Goal: Transaction & Acquisition: Purchase product/service

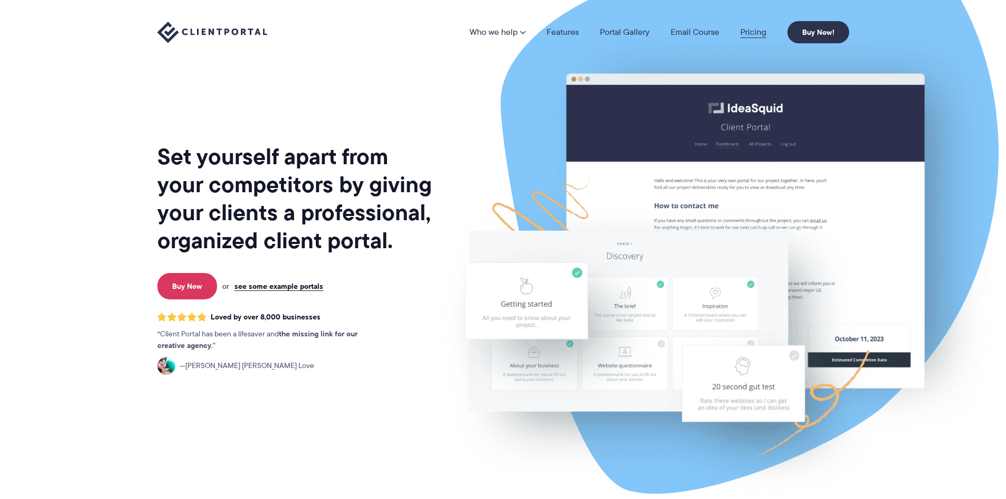
click at [752, 32] on link "Pricing" at bounding box center [754, 32] width 26 height 8
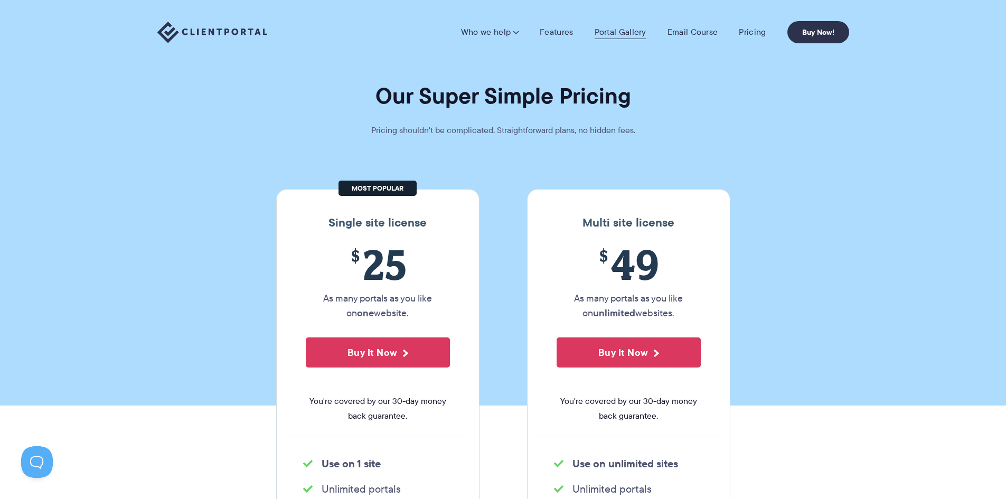
click at [631, 33] on link "Portal Gallery" at bounding box center [621, 32] width 52 height 11
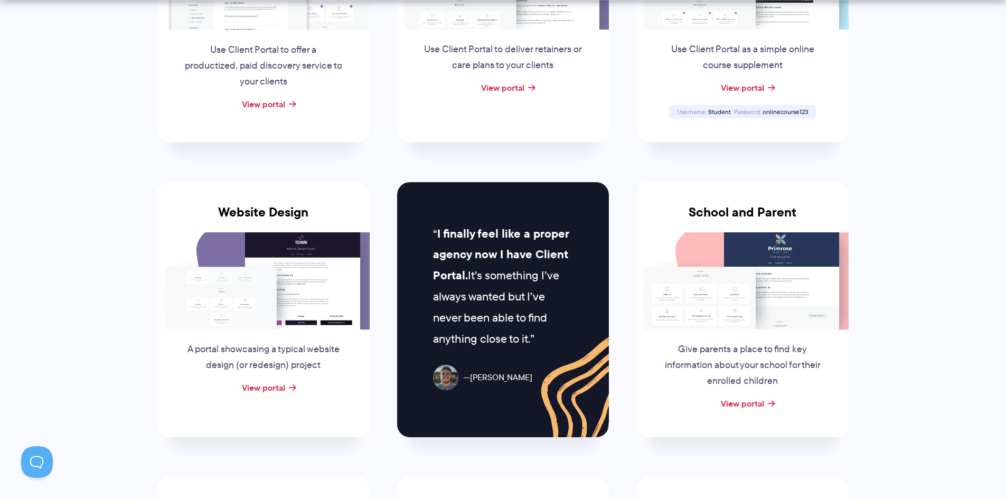
scroll to position [370, 0]
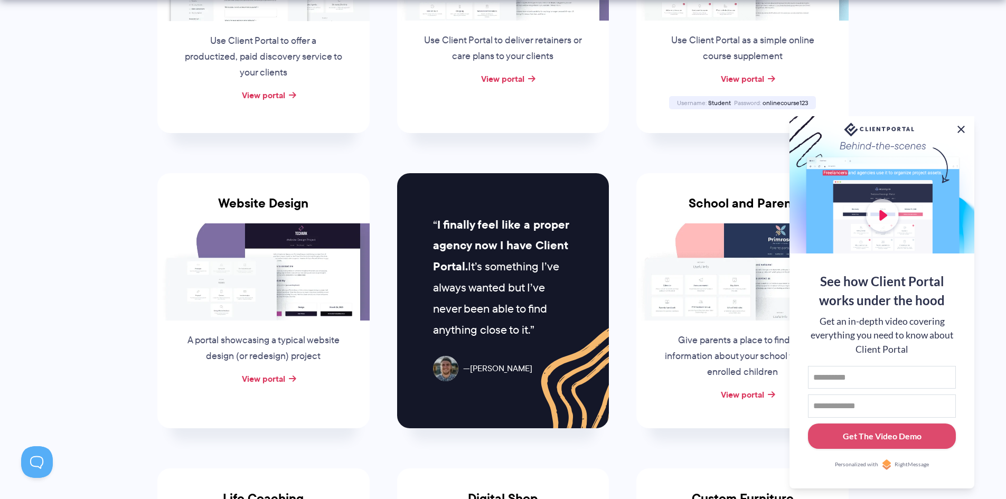
click at [959, 129] on button at bounding box center [961, 129] width 13 height 13
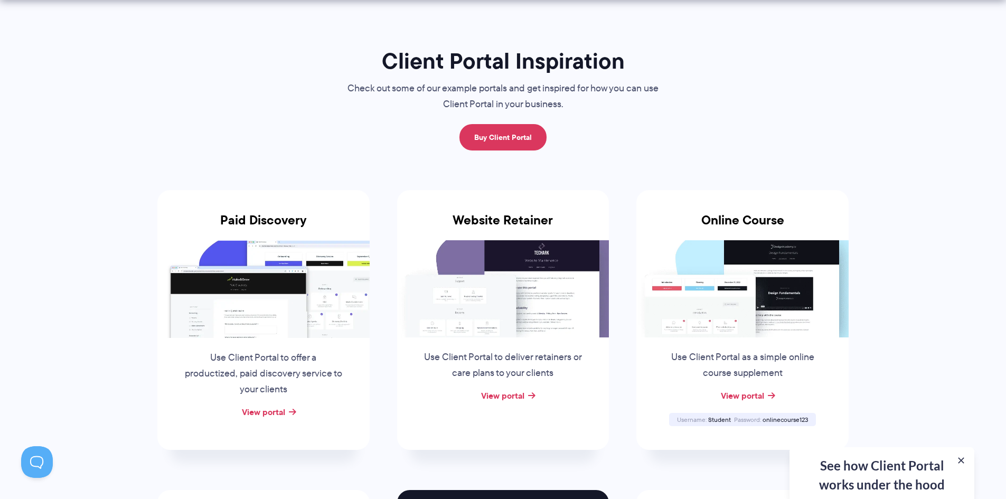
scroll to position [0, 0]
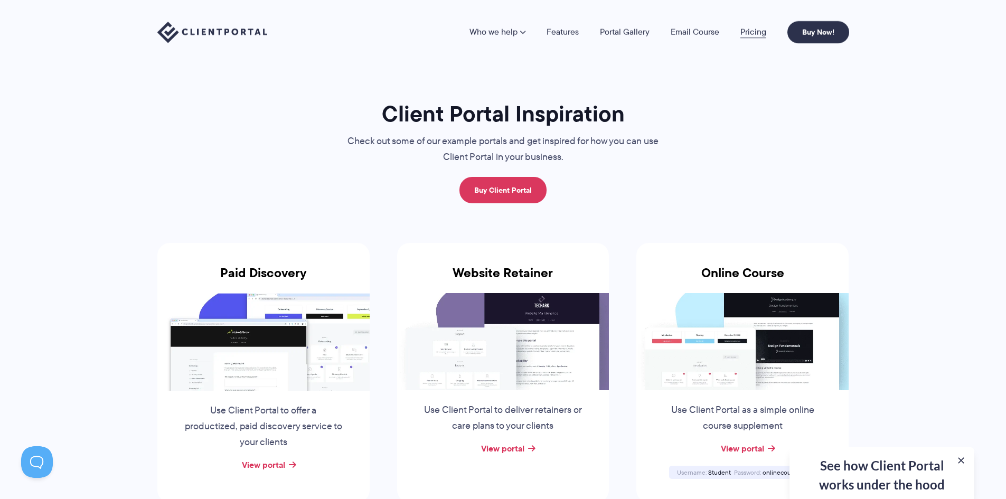
click at [758, 30] on link "Pricing" at bounding box center [754, 32] width 26 height 8
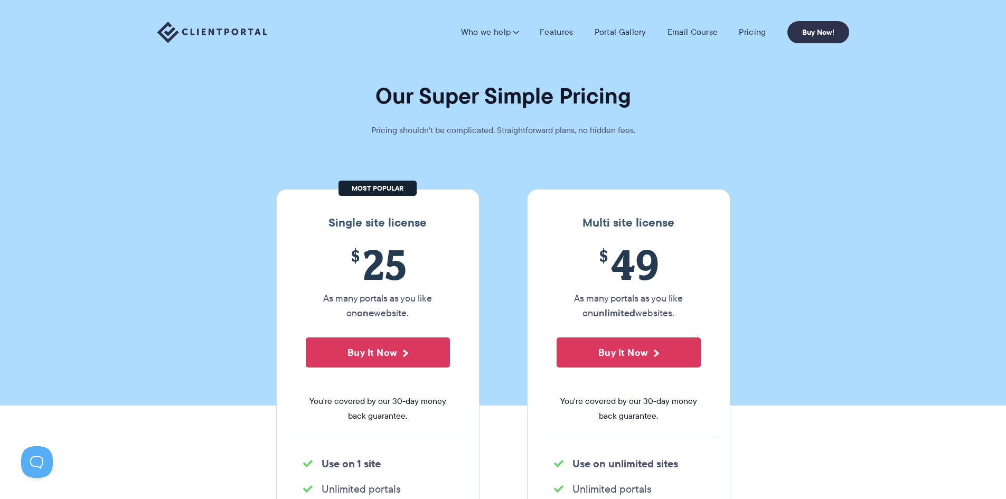
click at [198, 31] on img at bounding box center [212, 33] width 110 height 22
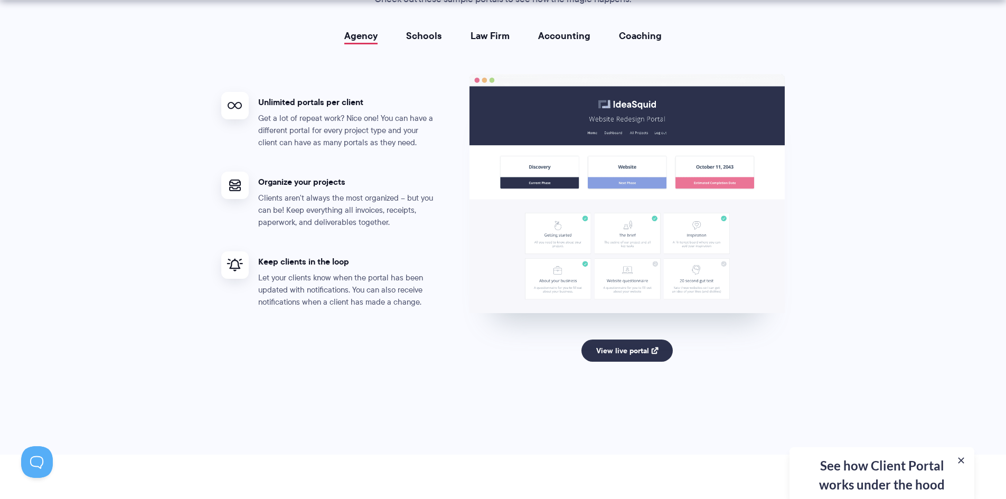
scroll to position [2008, 0]
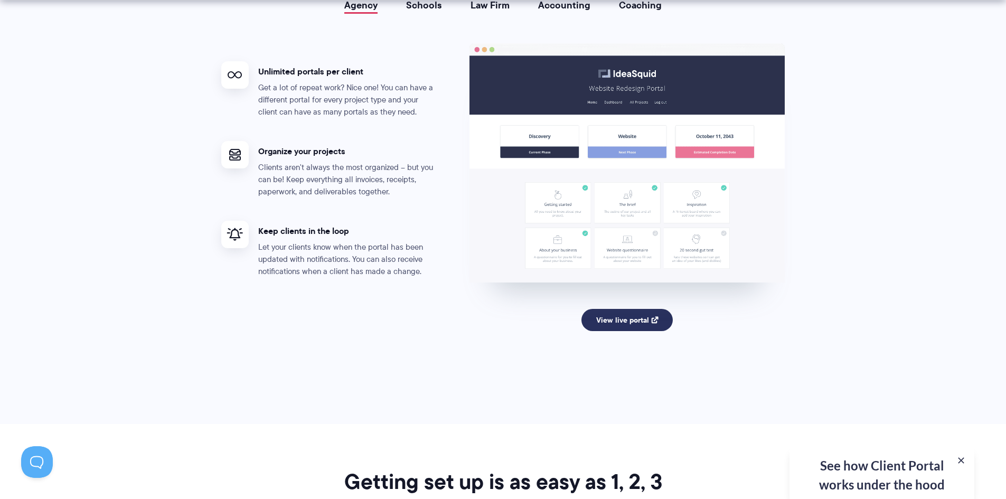
click at [632, 324] on link "View live portal" at bounding box center [627, 320] width 91 height 22
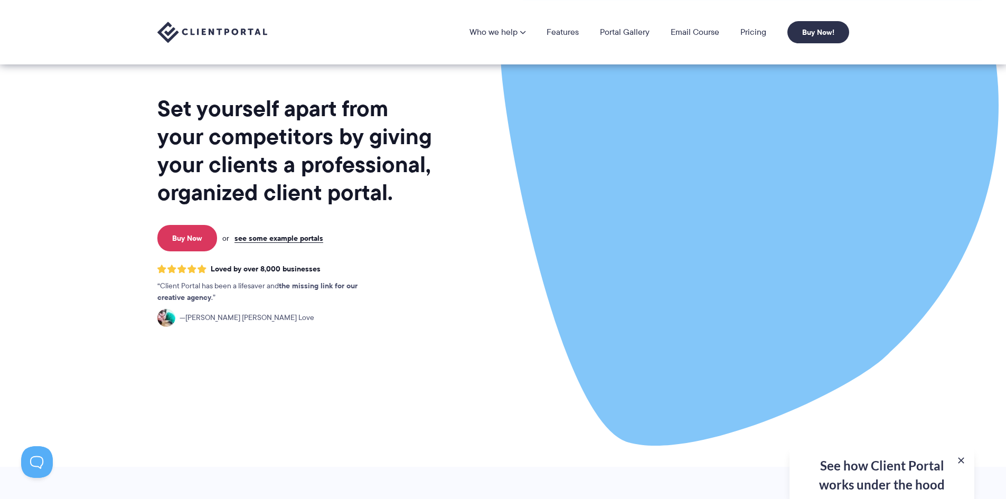
scroll to position [0, 0]
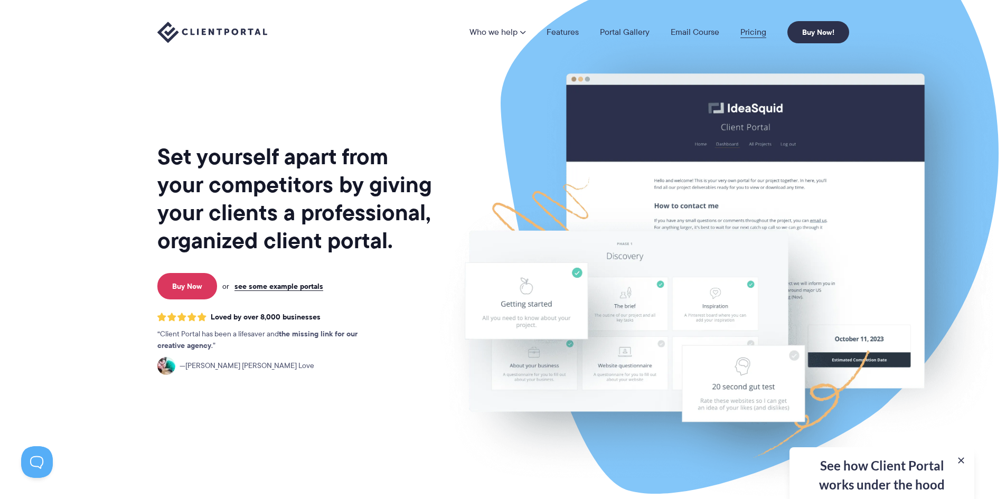
click at [751, 31] on link "Pricing" at bounding box center [754, 32] width 26 height 8
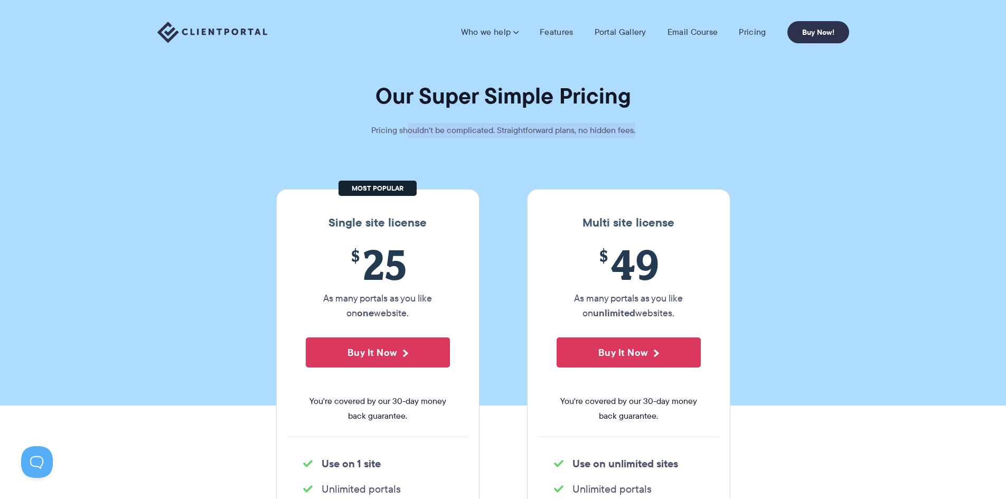
drag, startPoint x: 406, startPoint y: 128, endPoint x: 637, endPoint y: 123, distance: 230.9
click at [637, 123] on p "Pricing shouldn't be complicated. Straightforward plans, no hidden fees." at bounding box center [503, 130] width 317 height 15
click at [576, 133] on p "Pricing shouldn't be complicated. Straightforward plans, no hidden fees." at bounding box center [503, 130] width 317 height 15
click at [812, 29] on link "Buy Now!" at bounding box center [819, 32] width 62 height 22
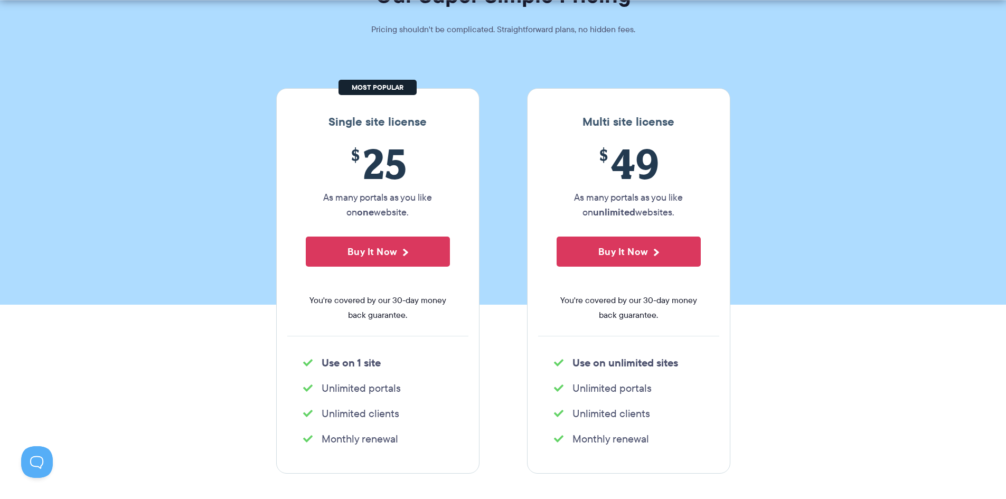
scroll to position [106, 0]
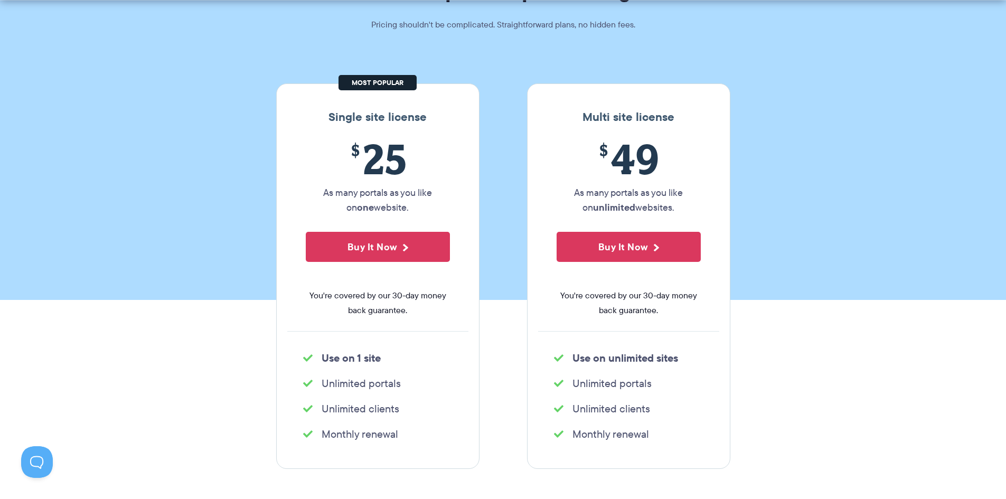
drag, startPoint x: 323, startPoint y: 386, endPoint x: 406, endPoint y: 386, distance: 82.4
click at [406, 386] on li "Unlimited portals" at bounding box center [378, 383] width 150 height 15
drag, startPoint x: 326, startPoint y: 413, endPoint x: 414, endPoint y: 413, distance: 87.7
click at [414, 413] on li "Unlimited clients" at bounding box center [378, 409] width 150 height 15
click at [380, 246] on button "Buy It Now" at bounding box center [378, 247] width 144 height 30
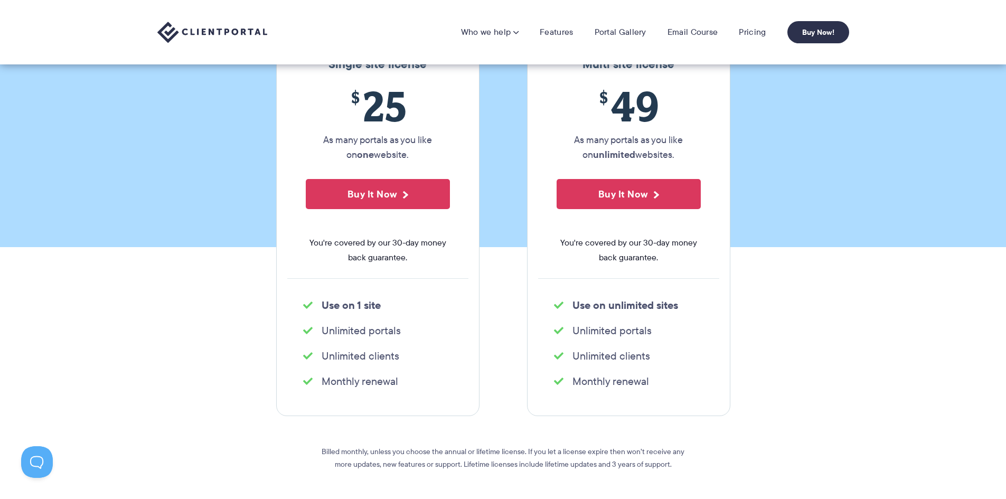
scroll to position [0, 0]
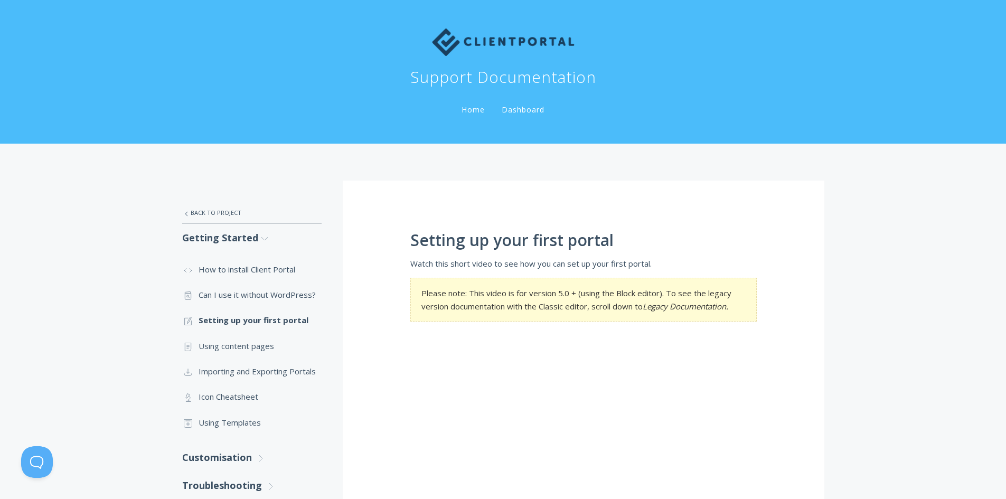
click at [533, 107] on link "Dashboard" at bounding box center [523, 110] width 47 height 10
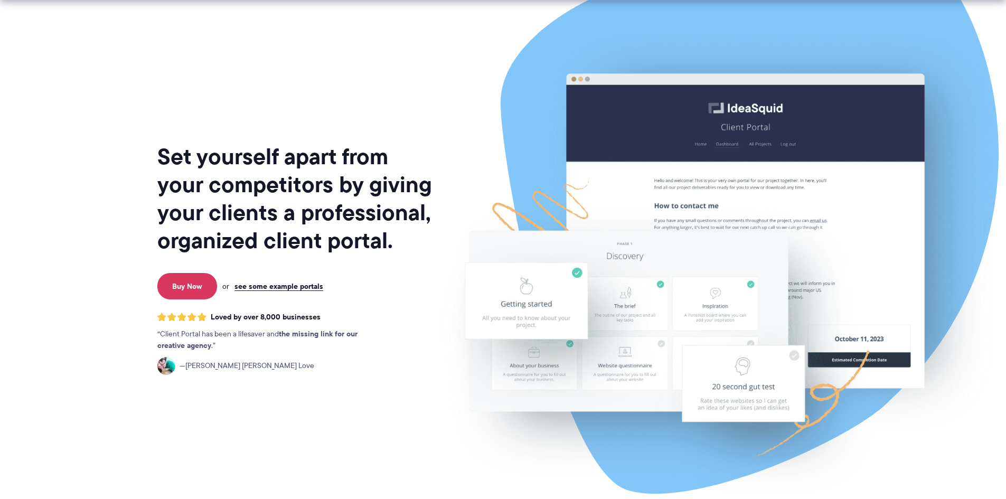
scroll to position [4357, 0]
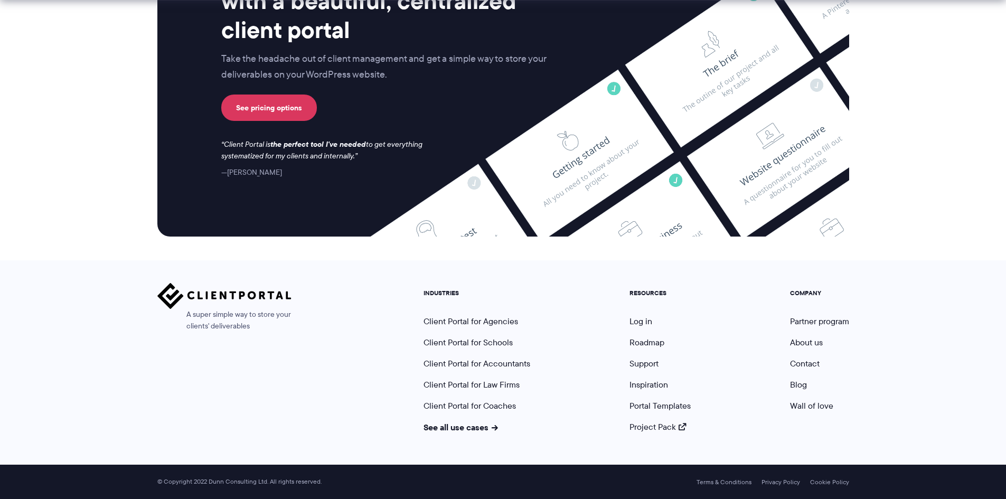
click at [631, 322] on link "Log in" at bounding box center [641, 321] width 23 height 12
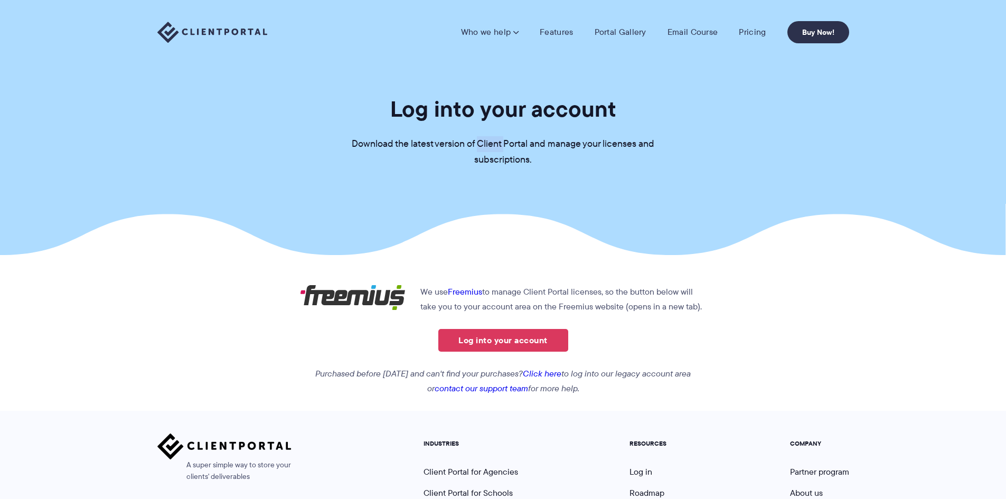
drag, startPoint x: 477, startPoint y: 143, endPoint x: 505, endPoint y: 149, distance: 28.6
click at [505, 149] on p "Download the latest version of Client Portal and manage your licenses and subsc…" at bounding box center [503, 152] width 317 height 32
click at [449, 142] on p "Download the latest version of Client Portal and manage your licenses and subsc…" at bounding box center [503, 152] width 317 height 32
drag, startPoint x: 477, startPoint y: 143, endPoint x: 527, endPoint y: 142, distance: 50.2
click at [527, 142] on p "Download the latest version of Client Portal and manage your licenses and subsc…" at bounding box center [503, 152] width 317 height 32
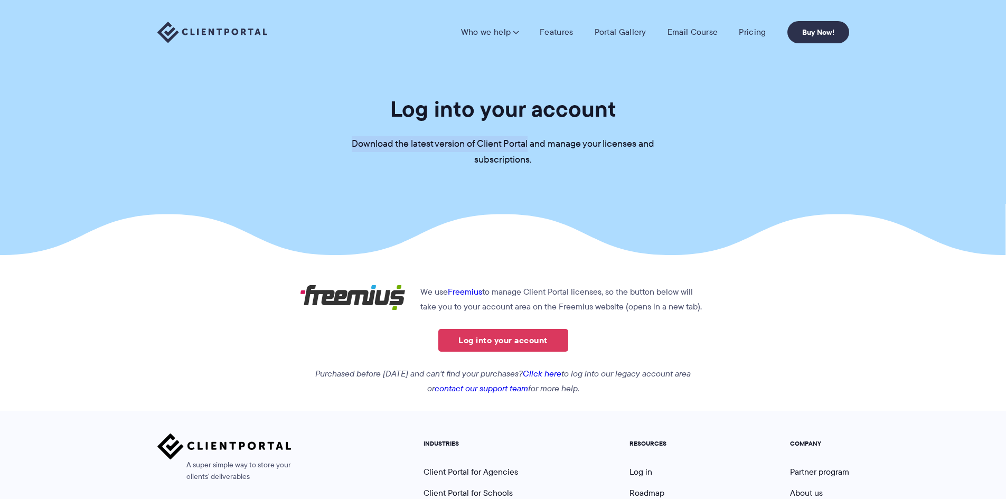
drag, startPoint x: 353, startPoint y: 142, endPoint x: 528, endPoint y: 144, distance: 174.9
click at [528, 144] on p "Download the latest version of Client Portal and manage your licenses and subsc…" at bounding box center [503, 152] width 317 height 32
copy p "Download the latest version of Client Portal"
click at [513, 339] on link "Log into your account" at bounding box center [504, 340] width 130 height 23
click at [504, 341] on link "Log into your account" at bounding box center [504, 340] width 130 height 23
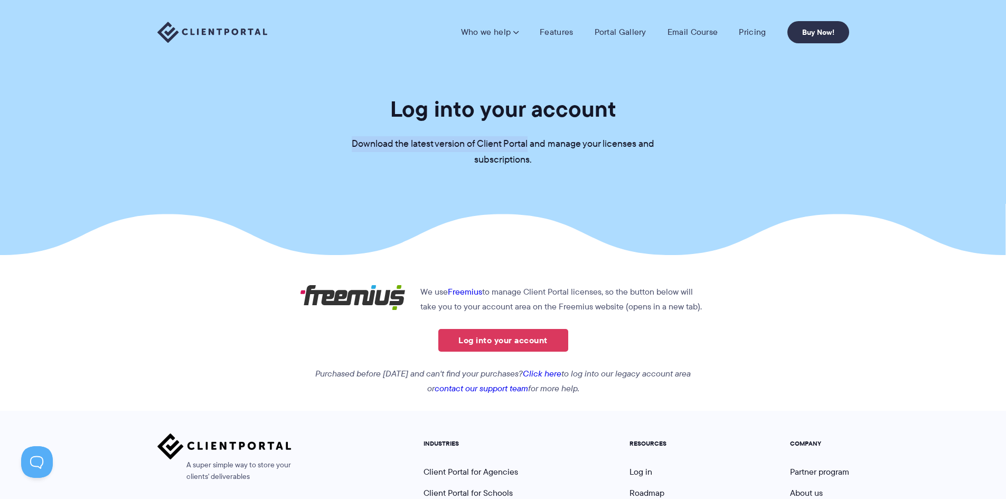
click at [260, 33] on img at bounding box center [212, 33] width 110 height 22
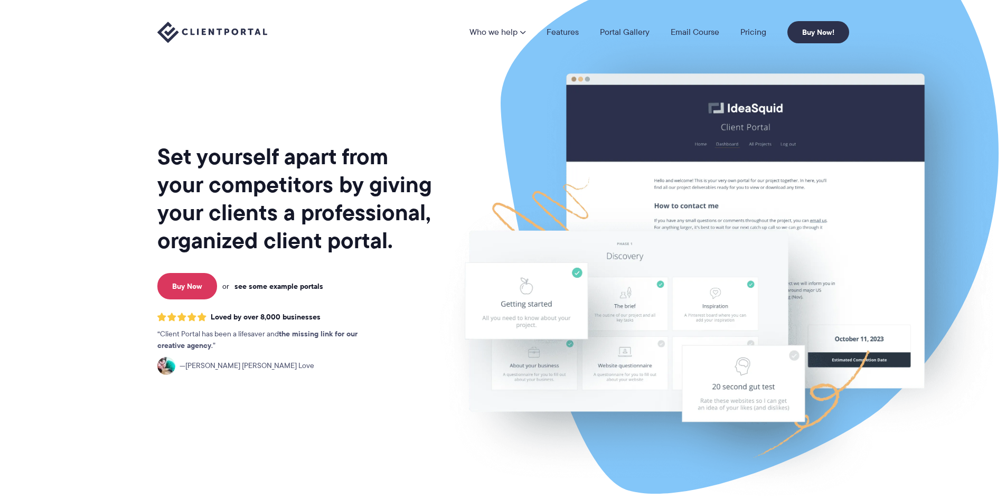
click at [277, 286] on link "see some example portals" at bounding box center [279, 287] width 89 height 10
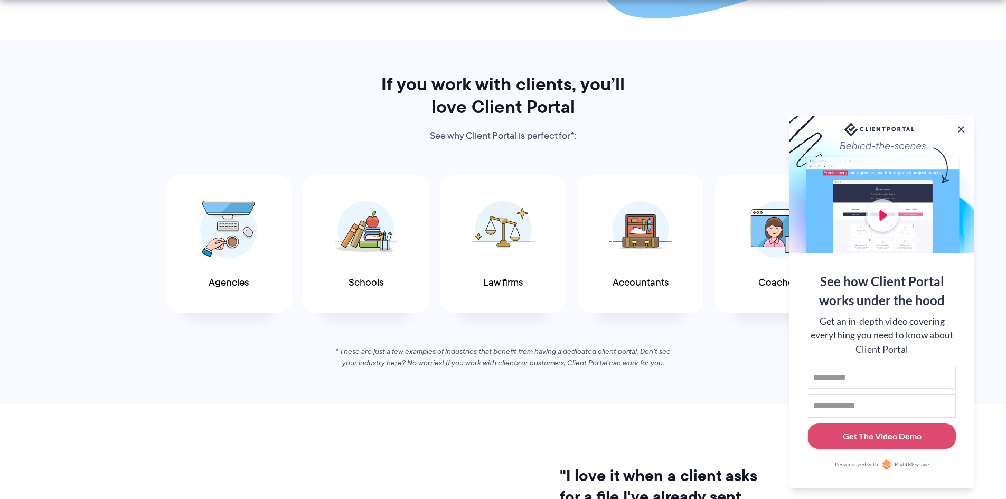
scroll to position [563, 0]
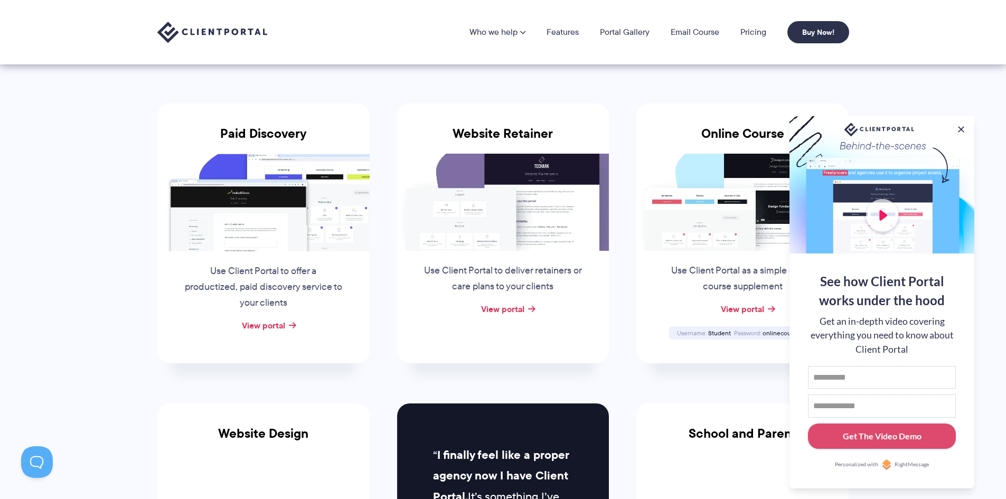
scroll to position [106, 0]
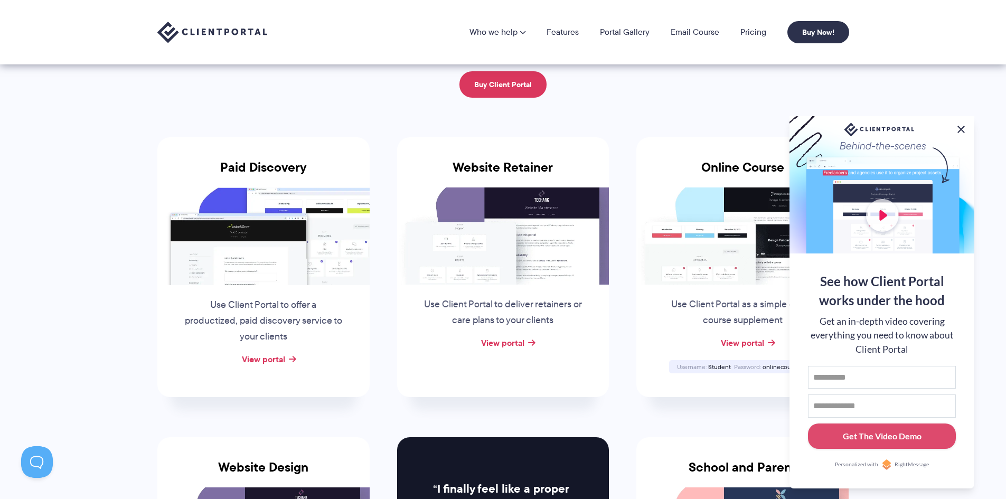
click at [963, 128] on button at bounding box center [961, 129] width 13 height 13
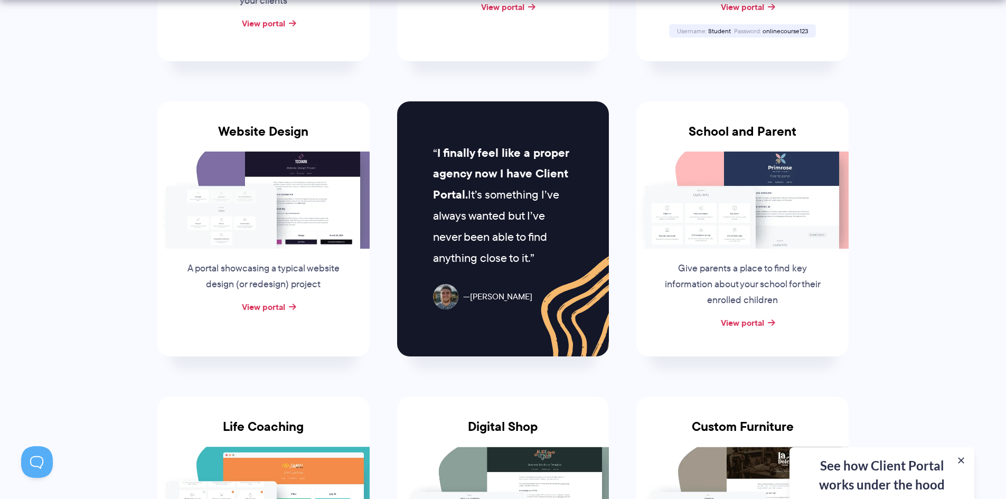
scroll to position [476, 0]
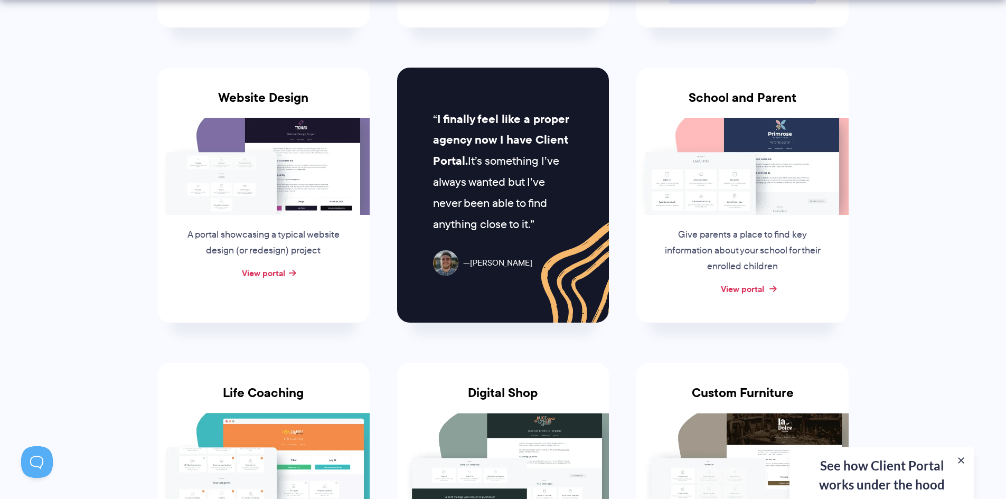
click at [759, 291] on link "View portal" at bounding box center [742, 289] width 43 height 13
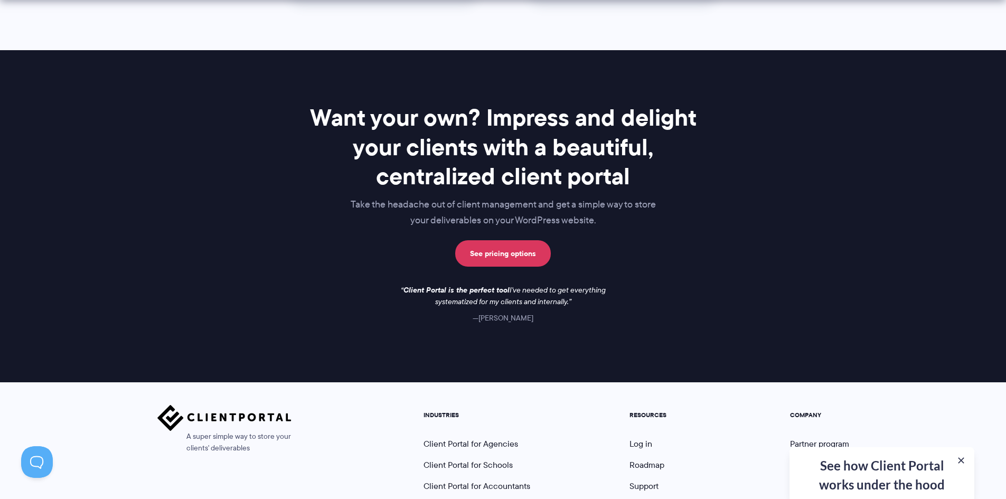
scroll to position [1522, 0]
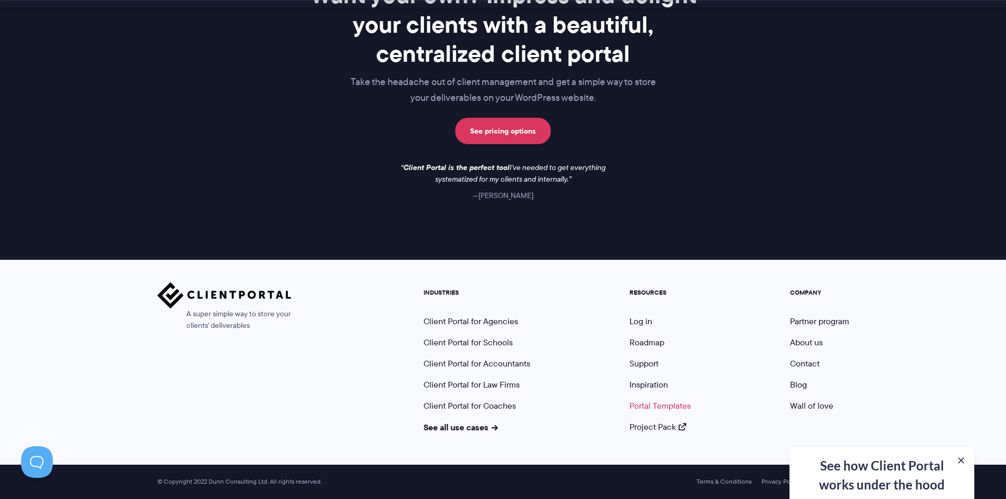
click at [661, 405] on link "Portal Templates" at bounding box center [660, 406] width 61 height 12
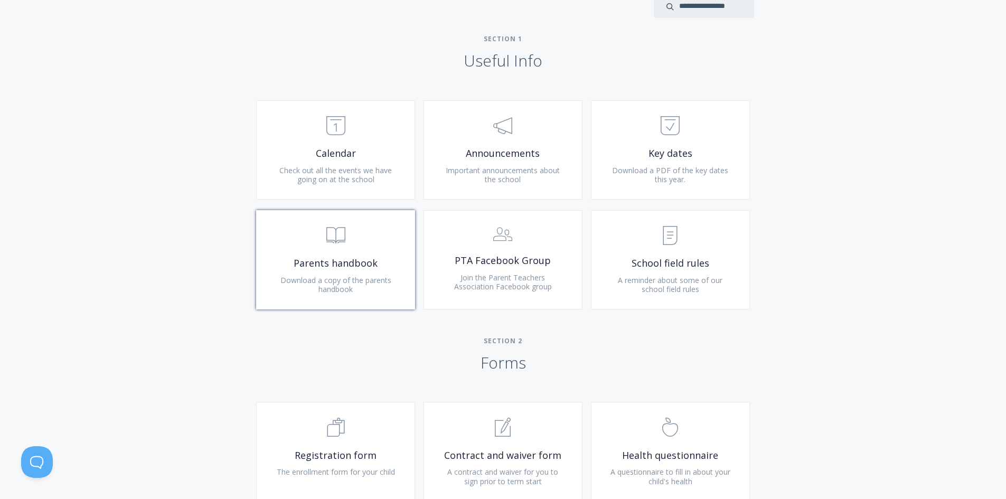
scroll to position [423, 0]
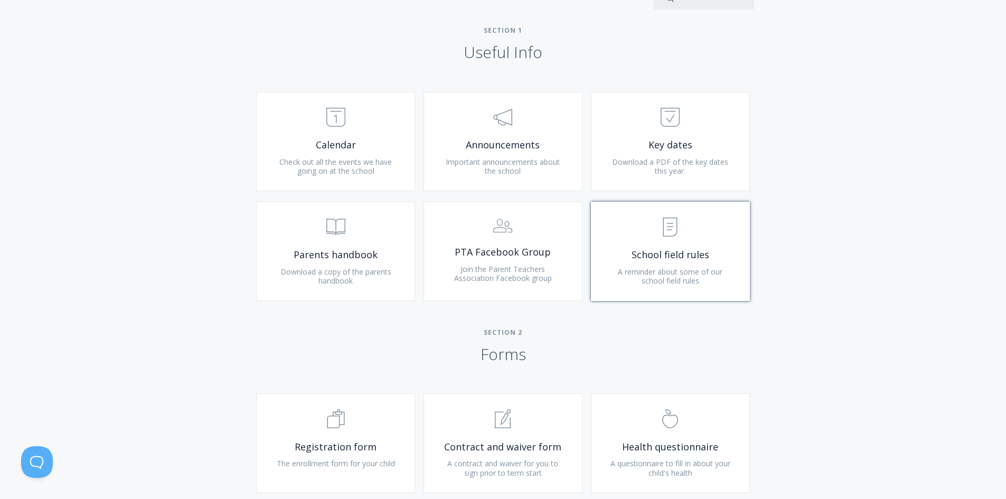
click at [650, 249] on span "School field rules" at bounding box center [671, 255] width 126 height 12
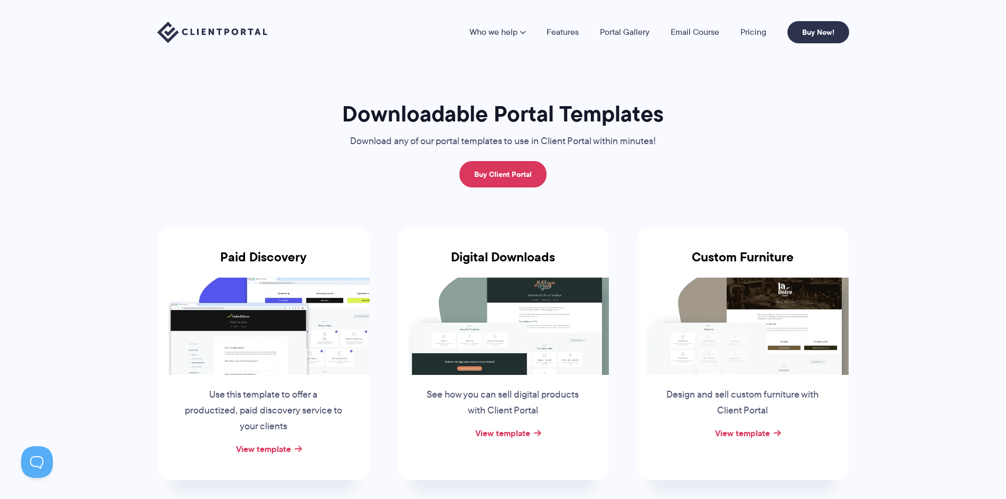
click at [232, 30] on img at bounding box center [212, 33] width 110 height 22
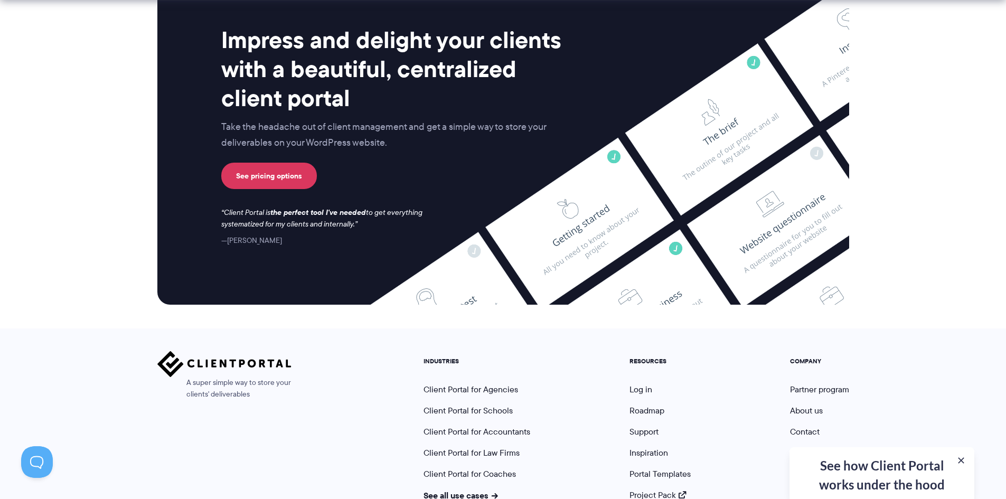
scroll to position [4357, 0]
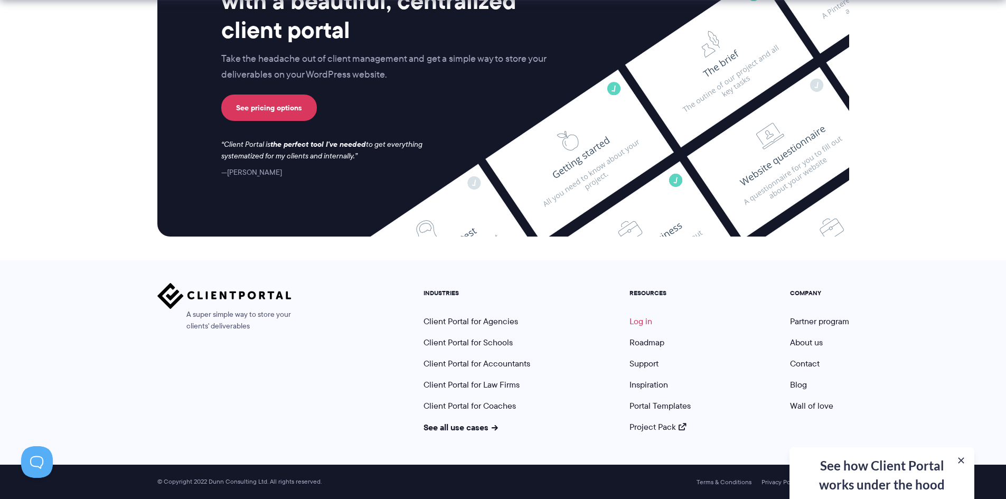
click at [647, 318] on link "Log in" at bounding box center [641, 321] width 23 height 12
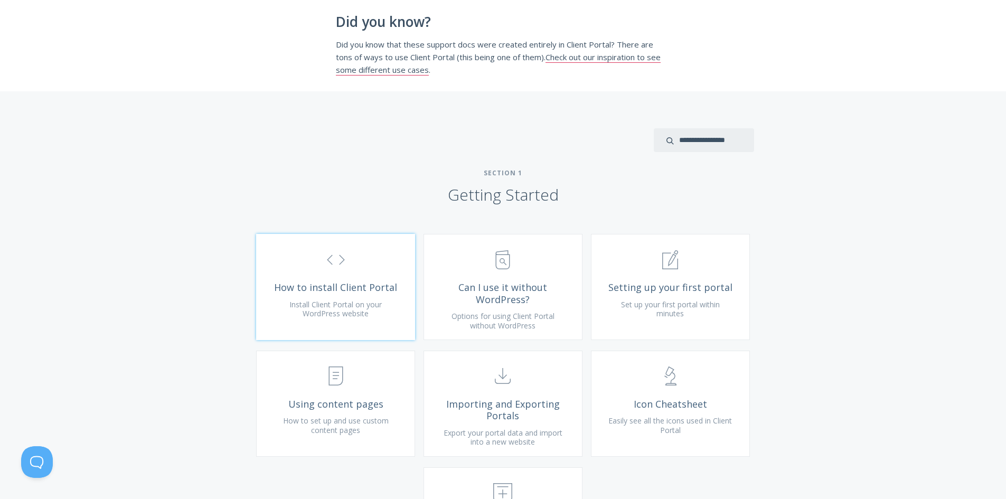
scroll to position [264, 0]
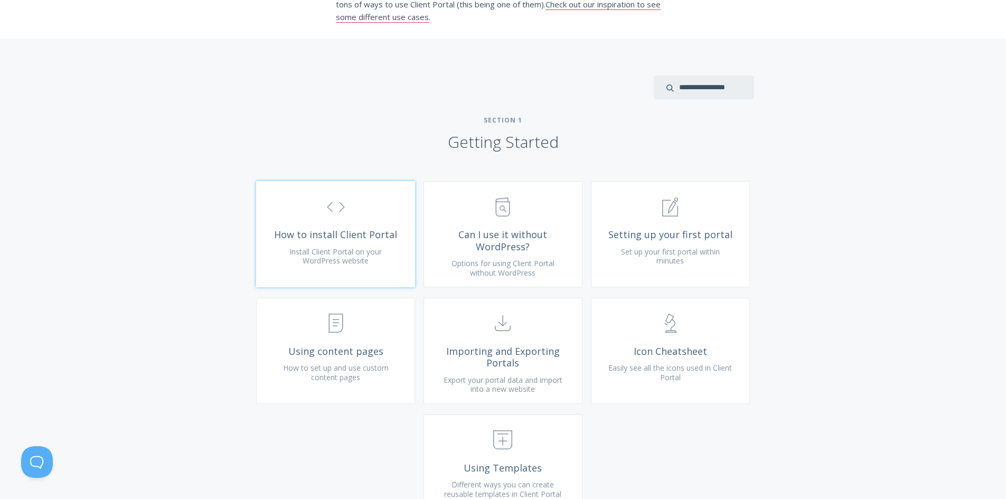
click at [339, 217] on icon ".st0{fill:none;stroke:#000000;stroke-width:2;stroke-miterlimit:10;} Untitled-16" at bounding box center [336, 207] width 19 height 19
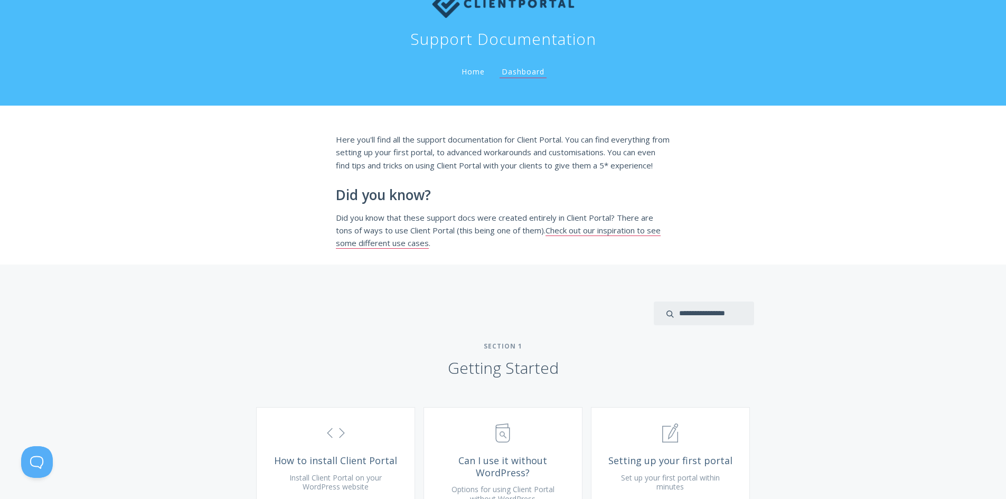
scroll to position [0, 0]
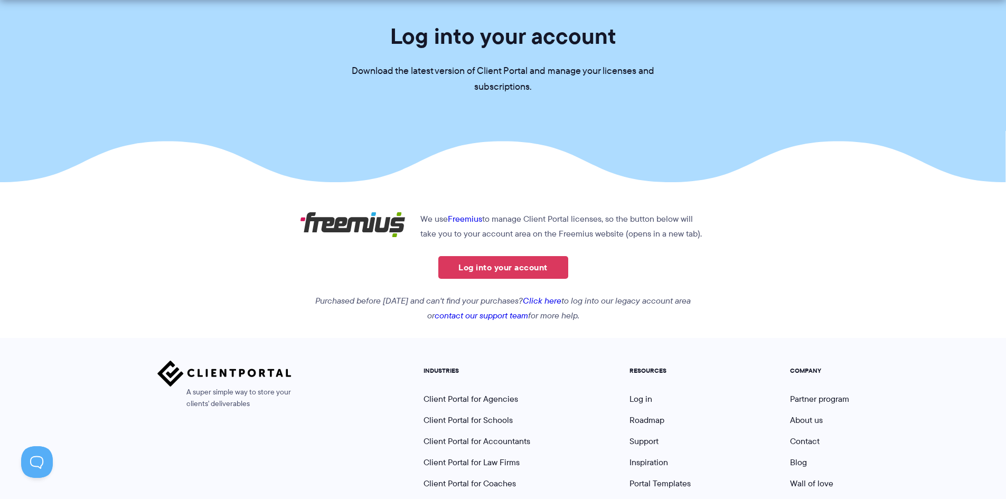
scroll to position [151, 0]
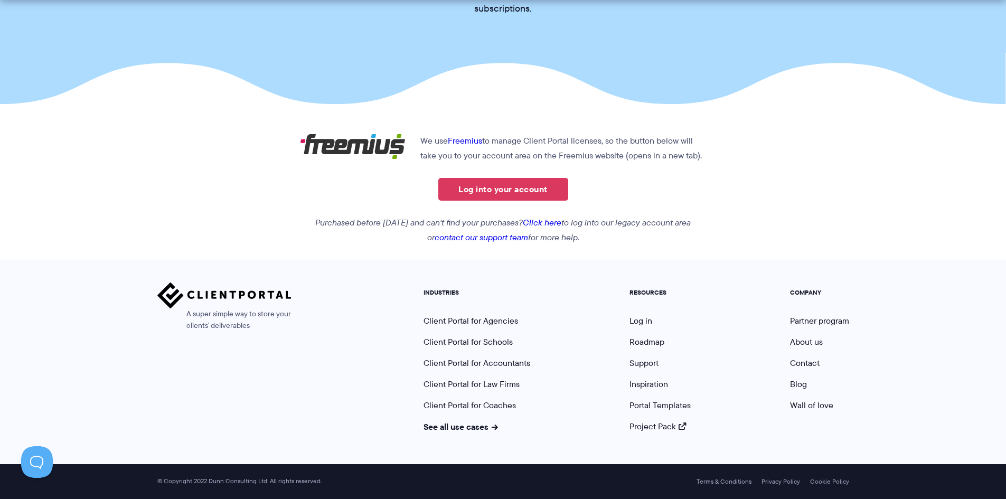
click at [189, 314] on span "A super simple way to store your clients' deliverables" at bounding box center [224, 320] width 134 height 23
drag, startPoint x: 187, startPoint y: 313, endPoint x: 271, endPoint y: 309, distance: 84.1
click at [271, 309] on span "A super simple way to store your clients' deliverables" at bounding box center [224, 320] width 134 height 23
click at [313, 324] on div "A super simple way to store your clients' deliverables INDUSTRIES Client Portal…" at bounding box center [503, 358] width 692 height 150
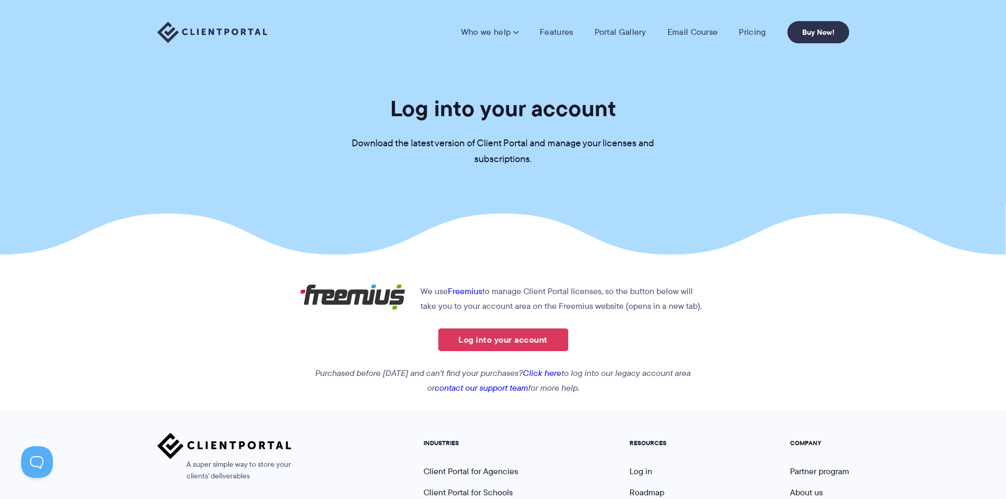
scroll to position [0, 0]
click at [524, 345] on link "Log into your account" at bounding box center [504, 340] width 130 height 23
